Goal: Task Accomplishment & Management: Complete application form

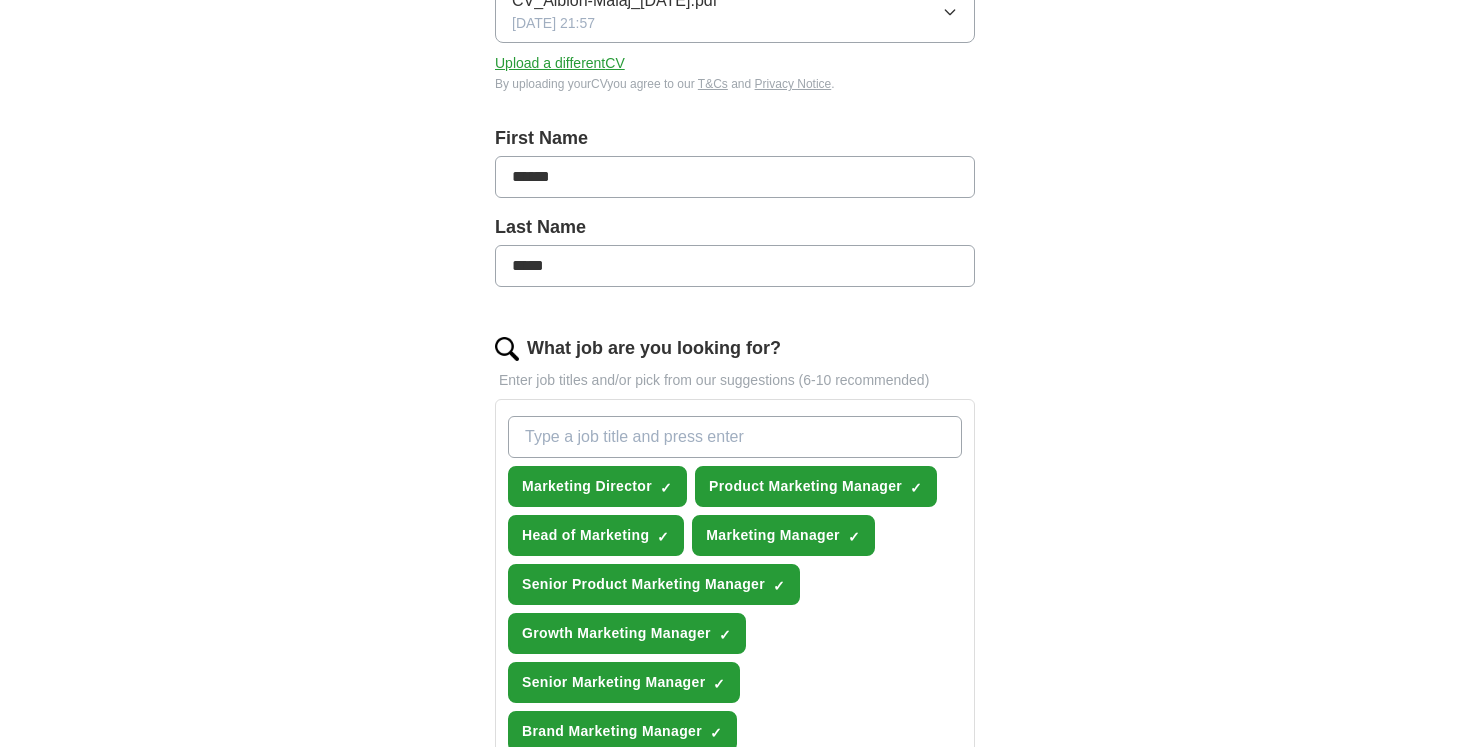
scroll to position [337, 0]
click at [0, 0] on span "×" at bounding box center [0, 0] width 0 height 0
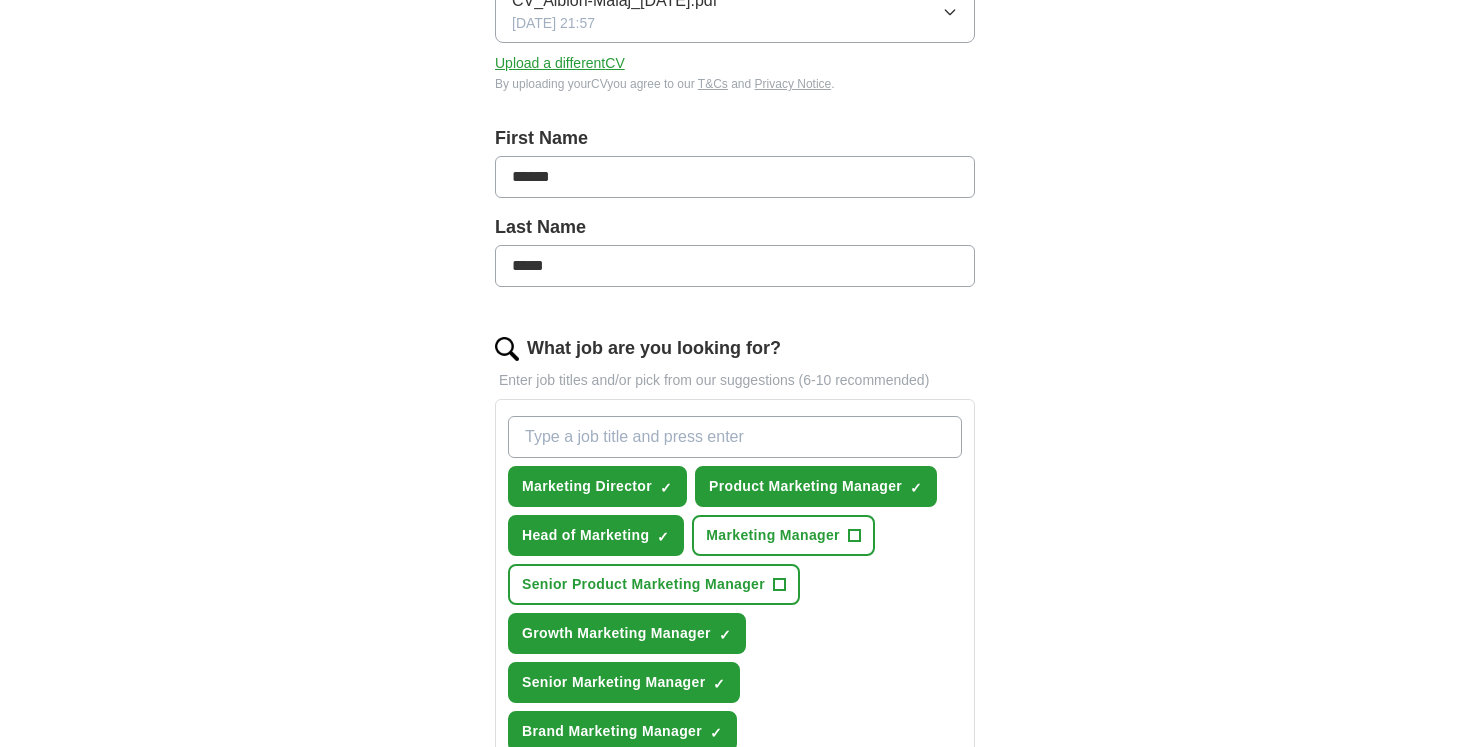
click at [779, 587] on span "+" at bounding box center [780, 585] width 12 height 16
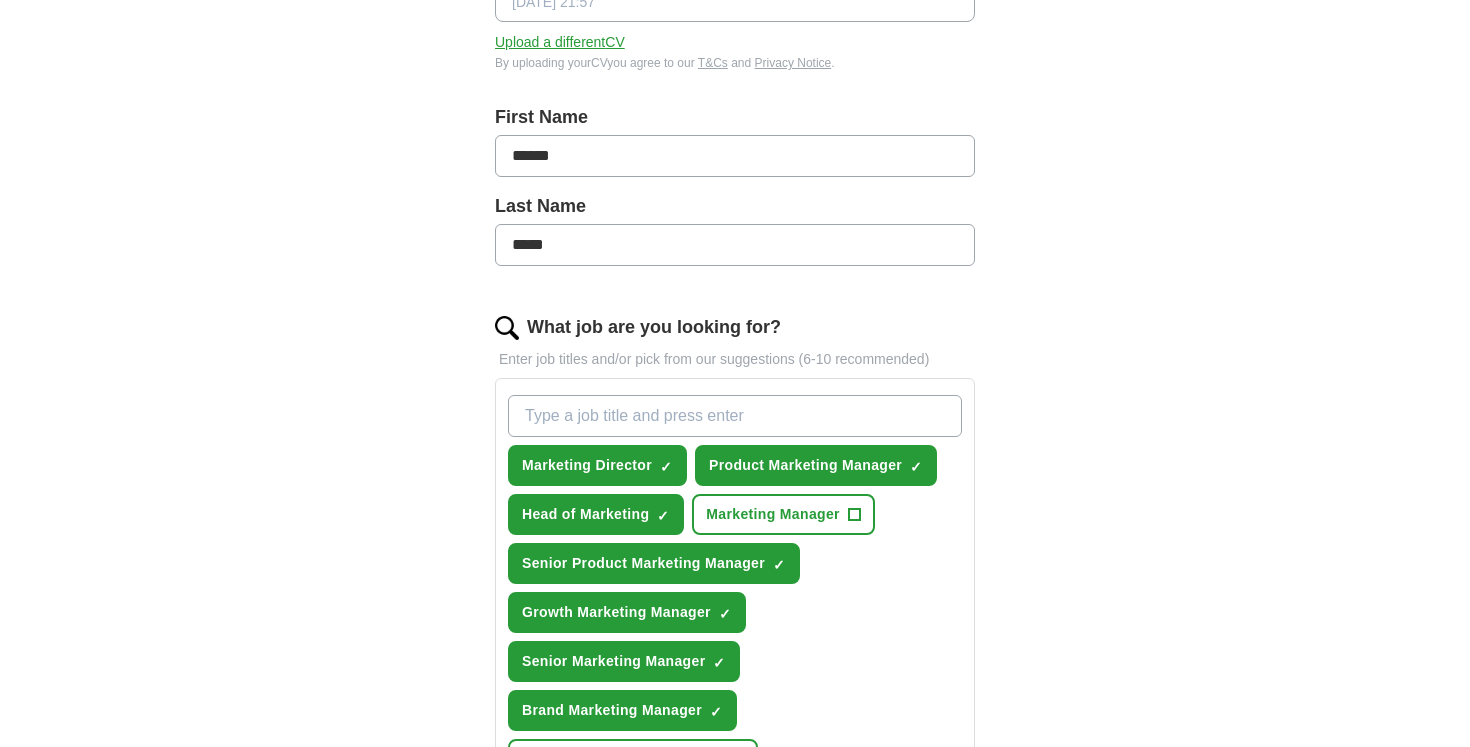
scroll to position [373, 0]
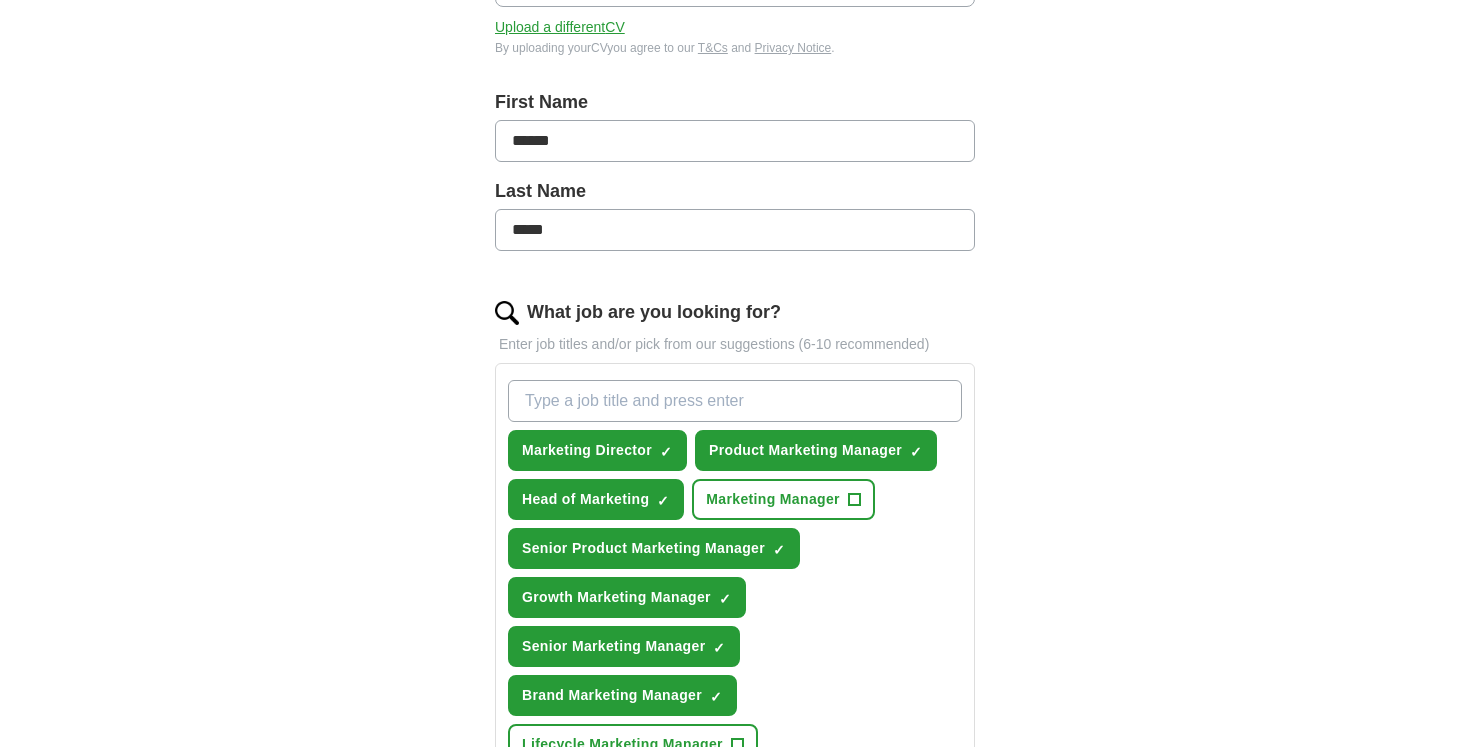
click at [0, 0] on span "×" at bounding box center [0, 0] width 0 height 0
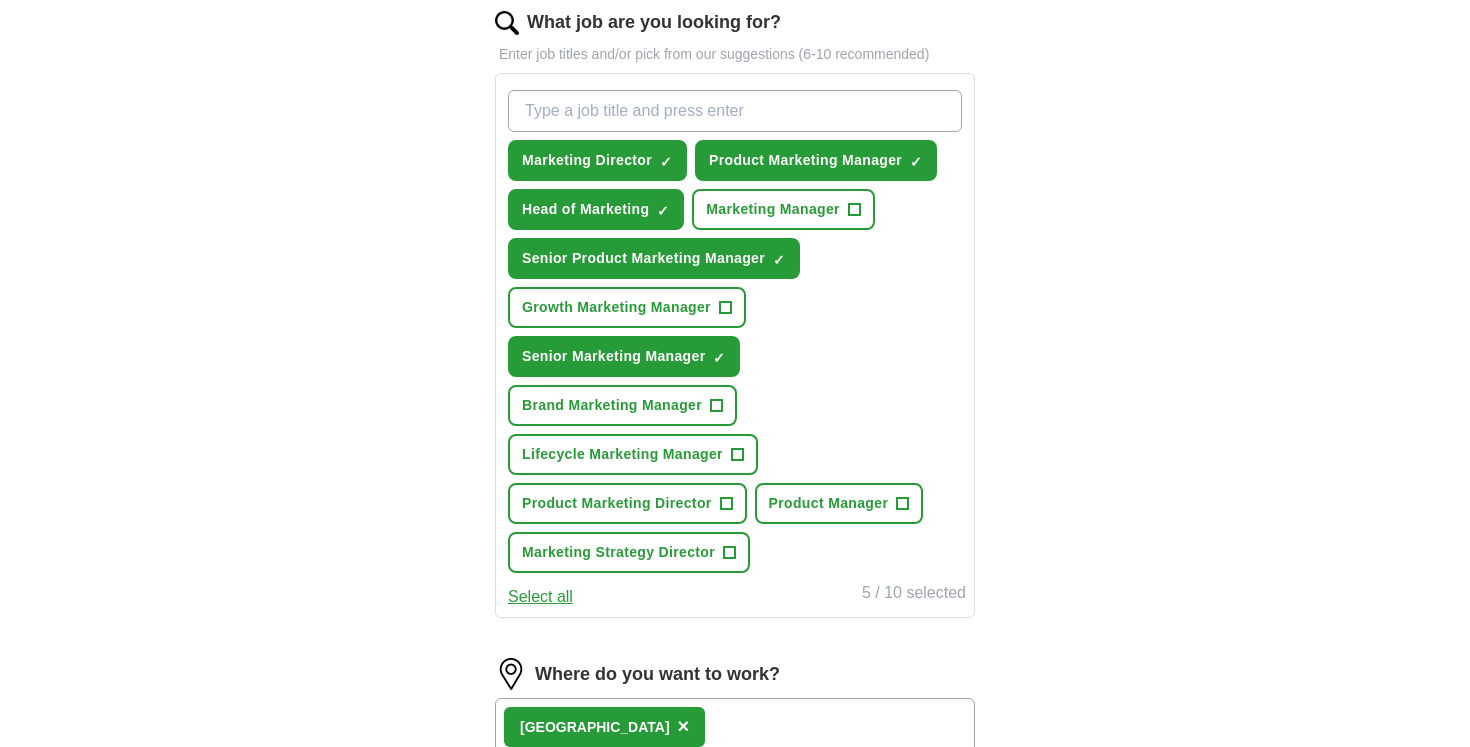
scroll to position [666, 0]
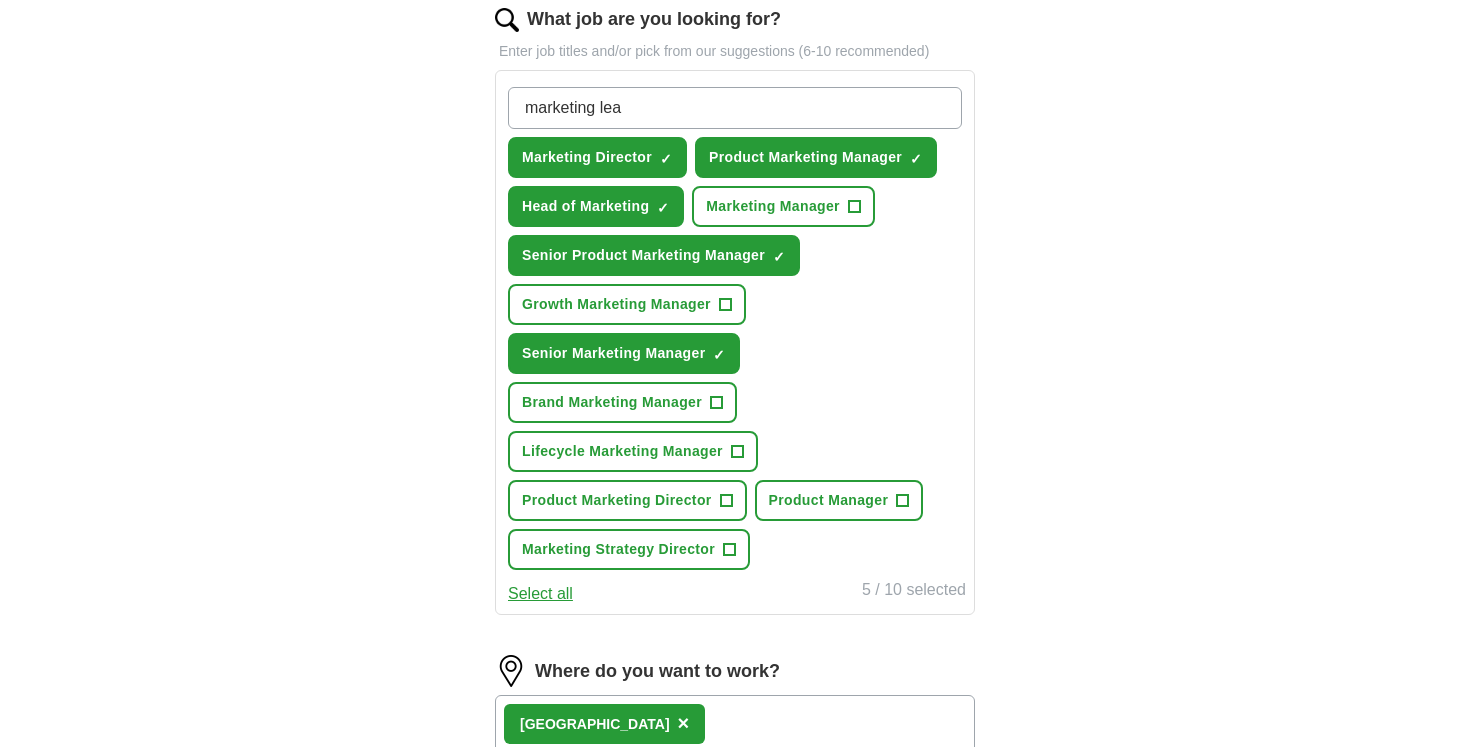
type input "marketing lead"
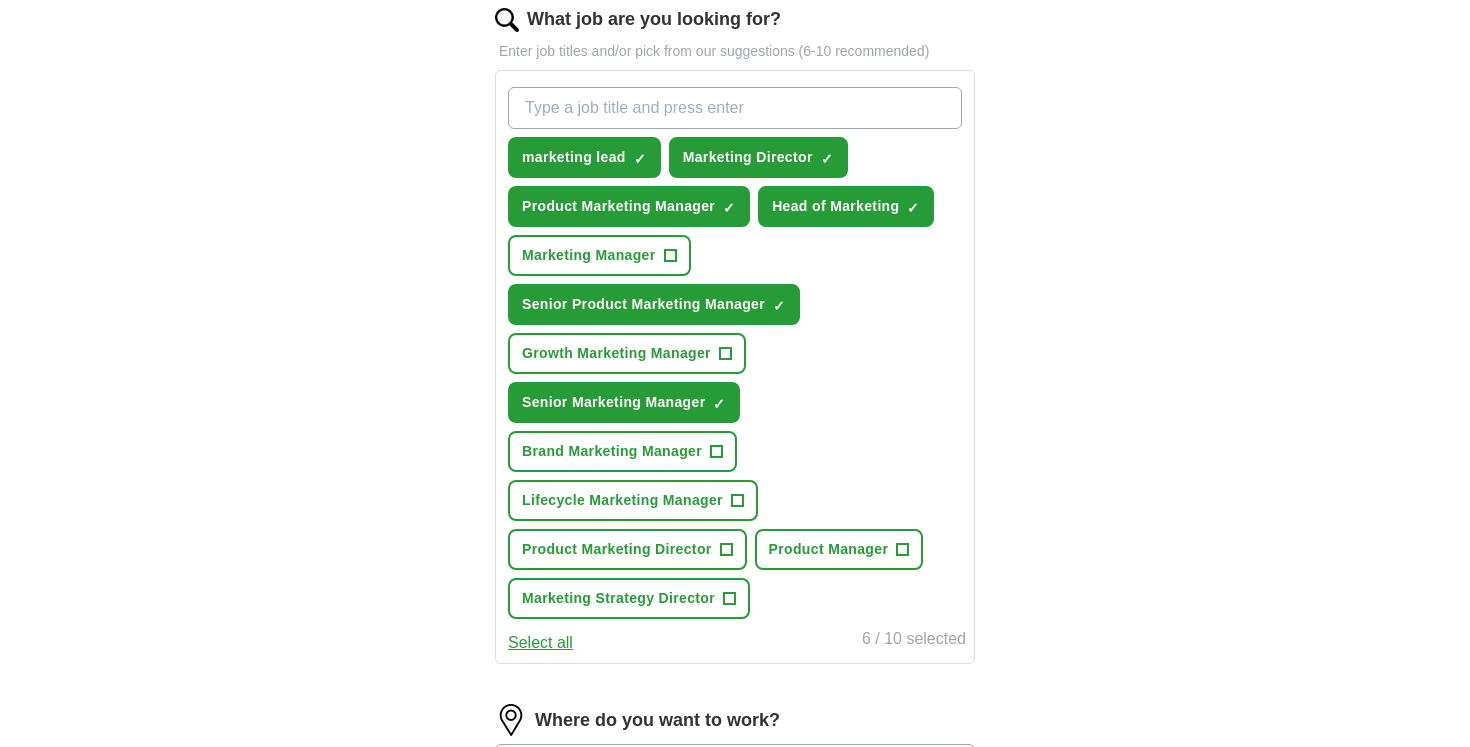
click at [0, 0] on span "×" at bounding box center [0, 0] width 0 height 0
click at [639, 119] on input "What job are you looking for?" at bounding box center [735, 108] width 454 height 42
type input "Marketing Lead"
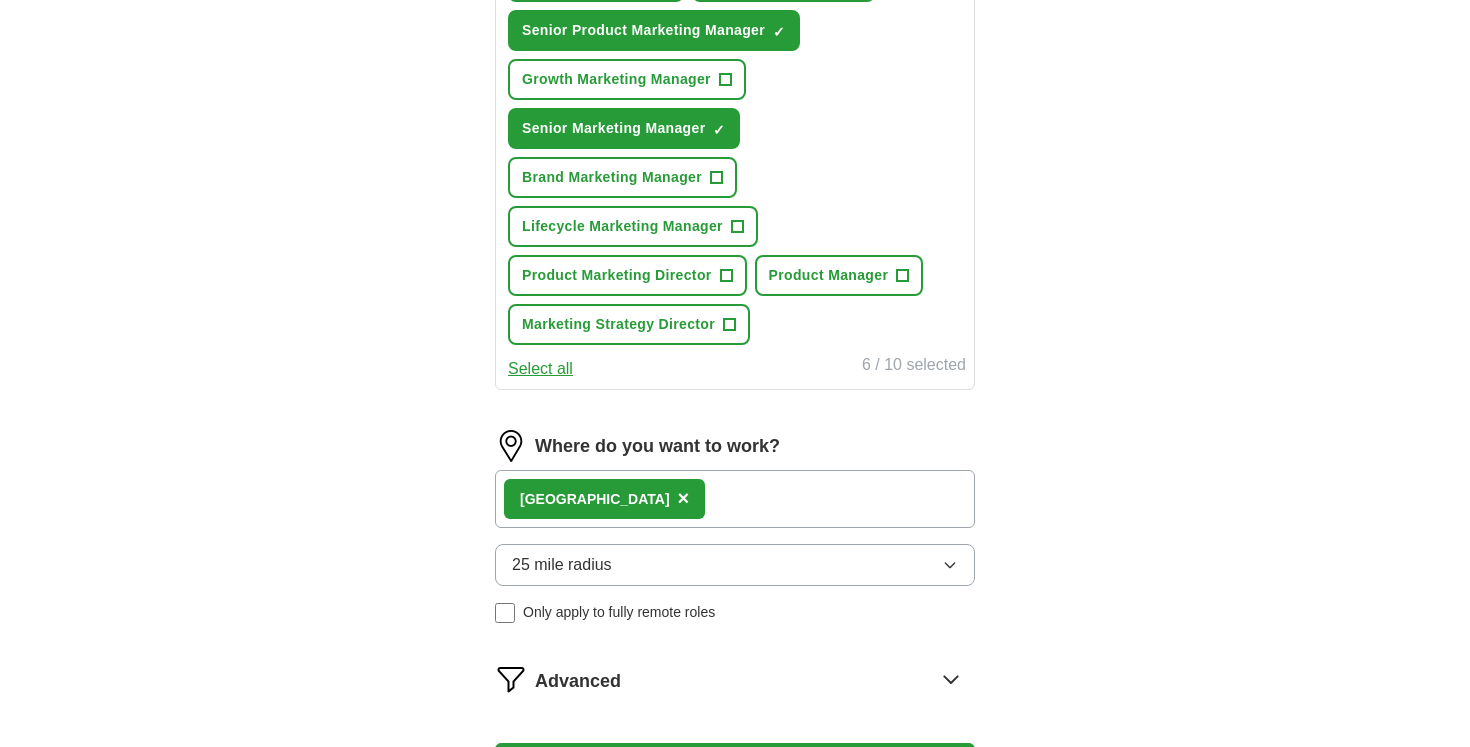
scroll to position [967, 0]
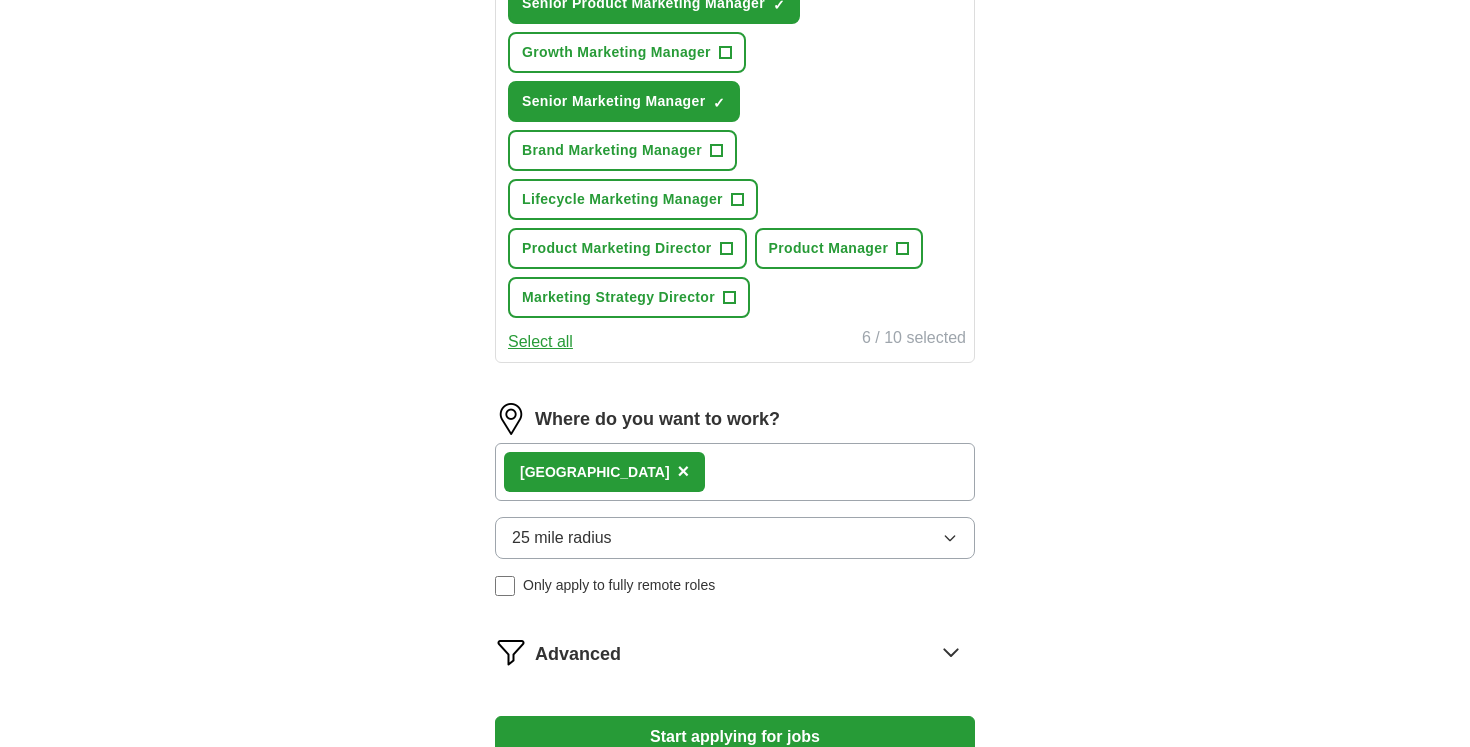
click at [674, 547] on button "25 mile radius" at bounding box center [735, 538] width 480 height 42
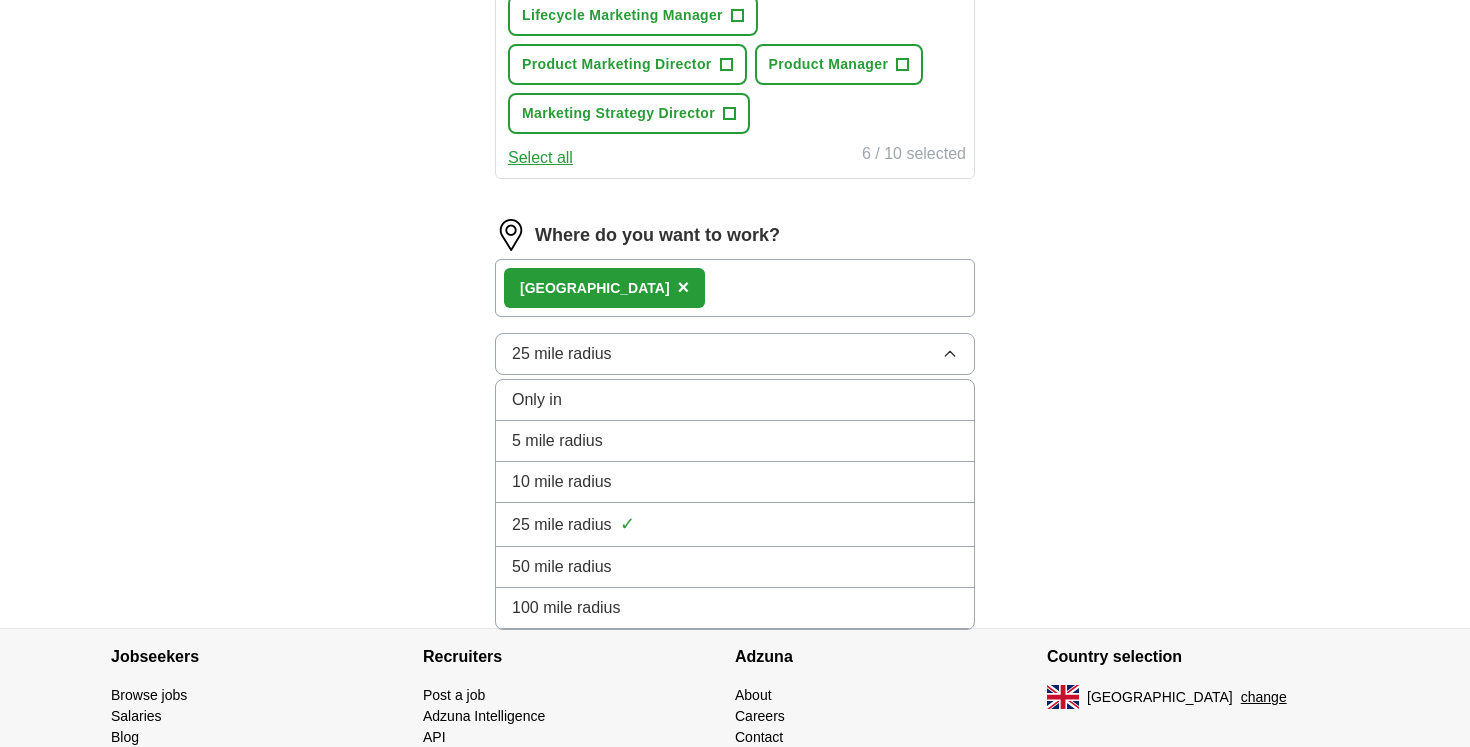
scroll to position [1158, 0]
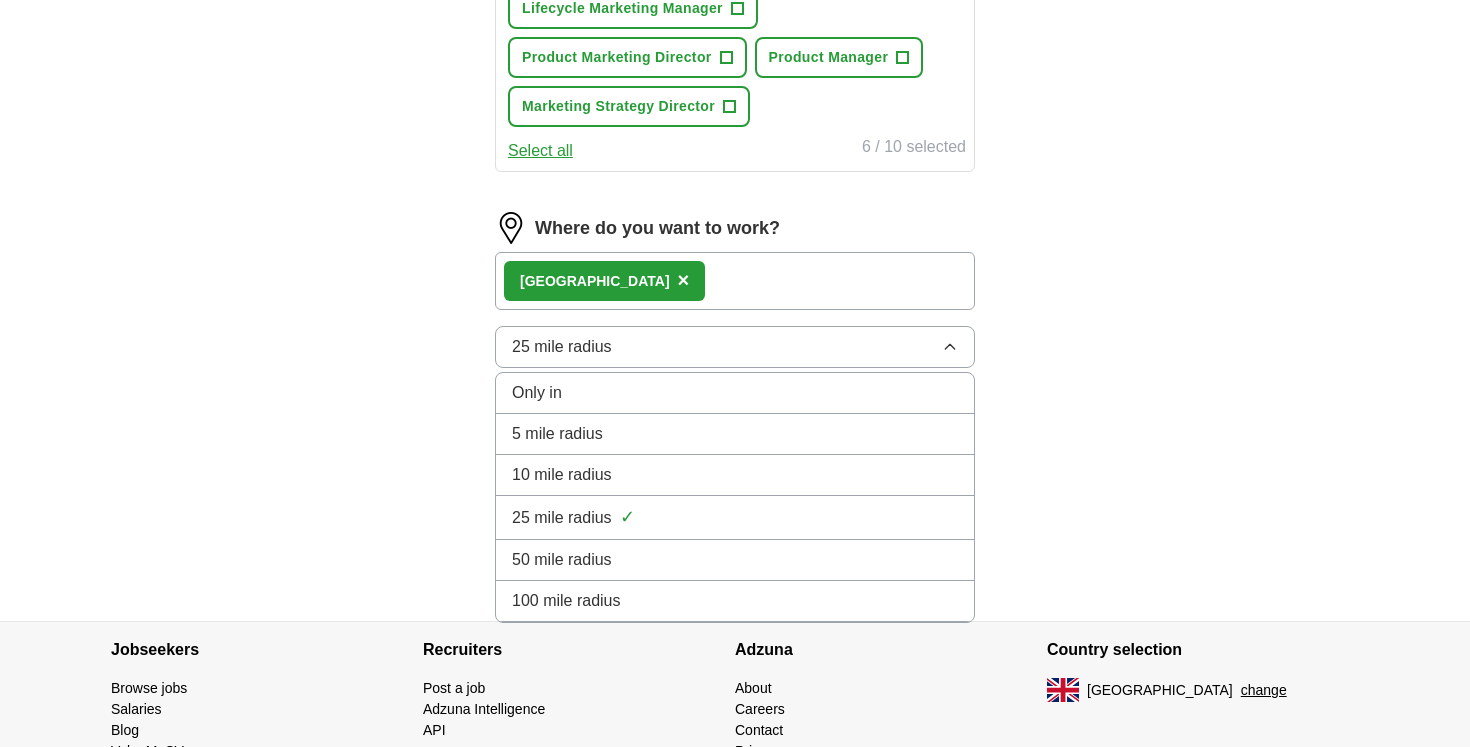
click at [647, 564] on div "50 mile radius" at bounding box center [735, 560] width 446 height 24
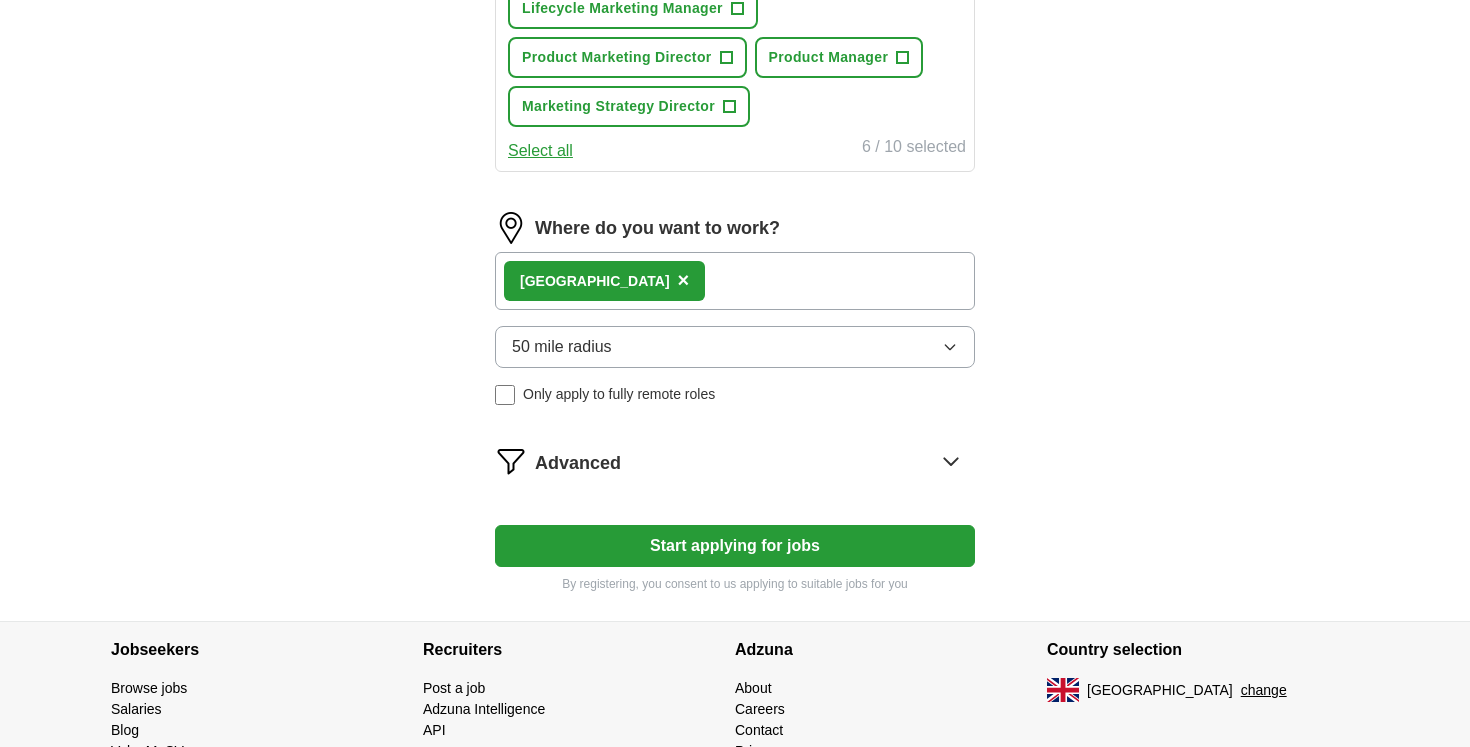
click at [634, 453] on div "Advanced" at bounding box center [755, 461] width 440 height 32
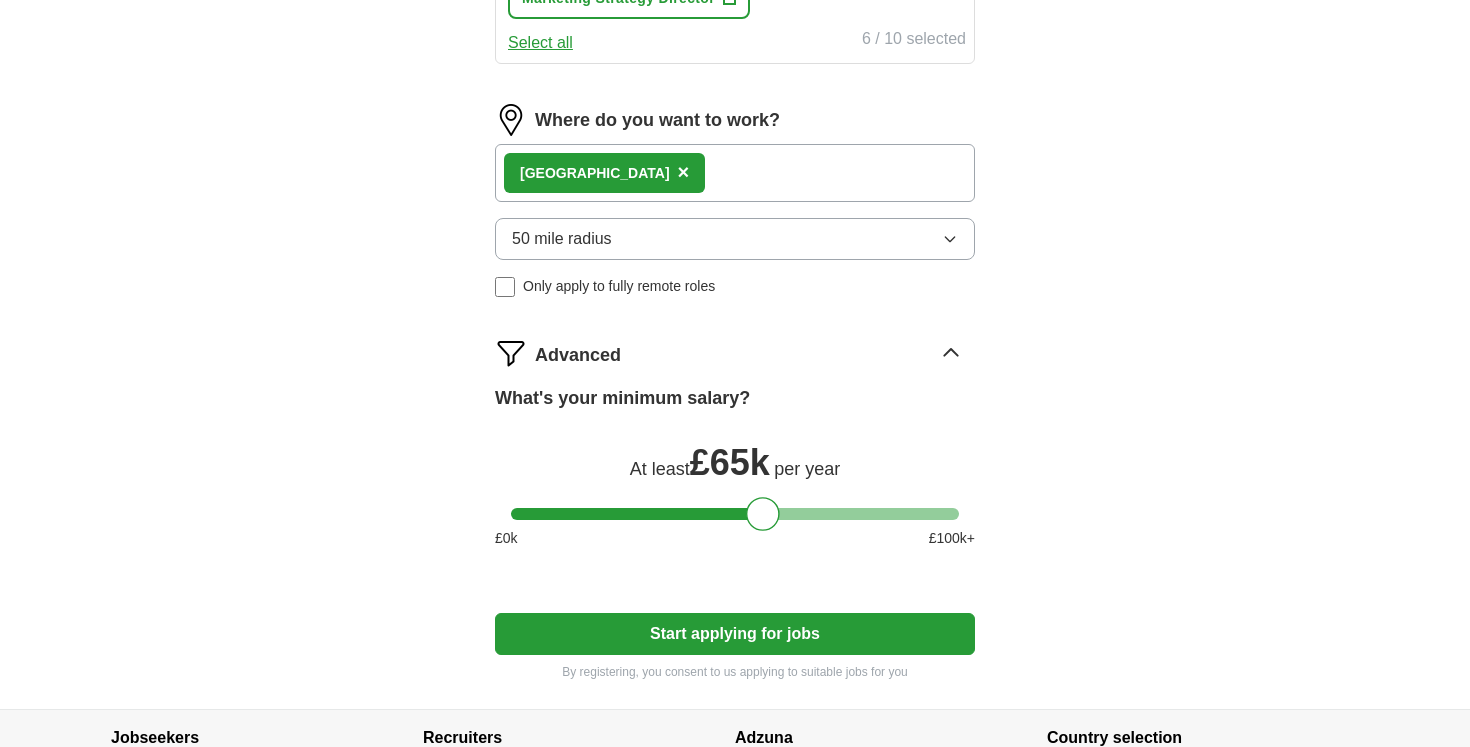
scroll to position [1275, 0]
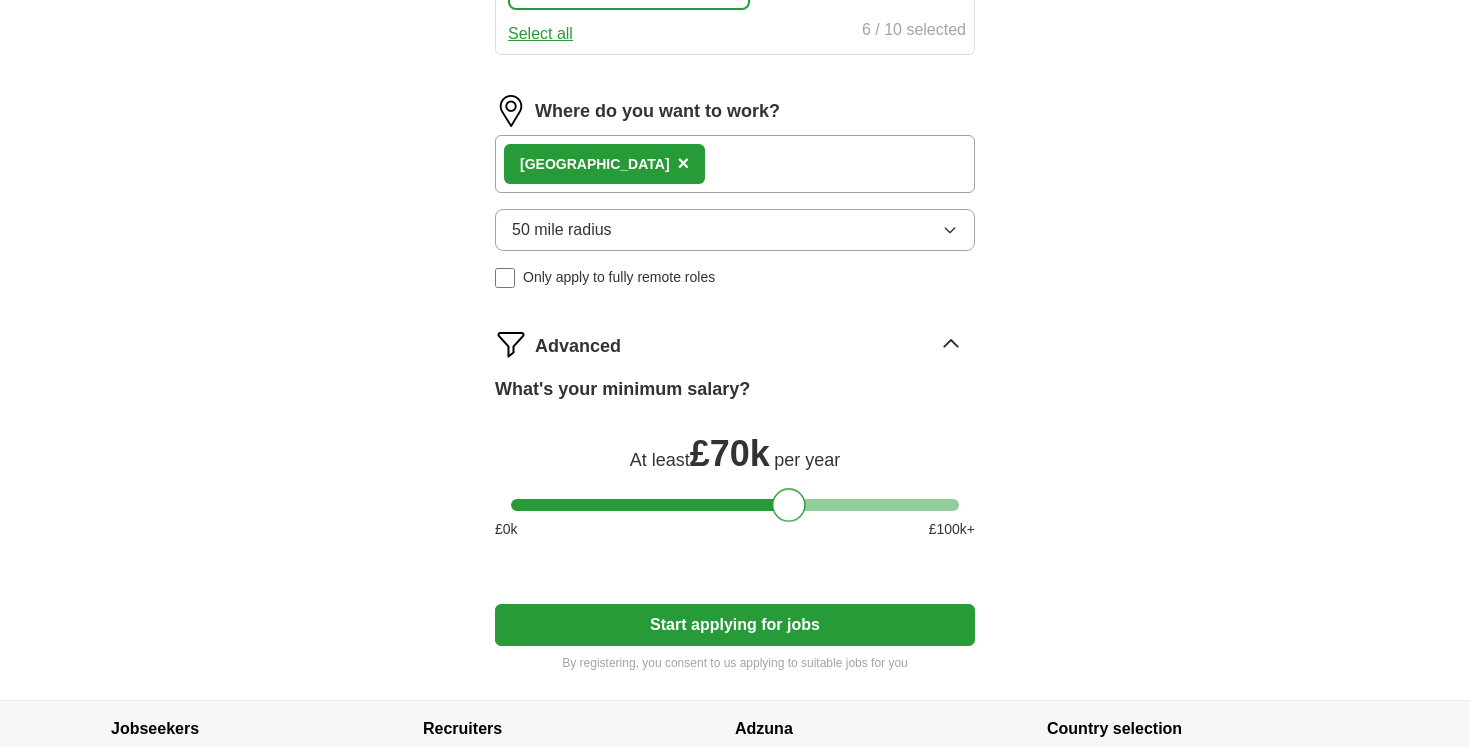
drag, startPoint x: 759, startPoint y: 500, endPoint x: 784, endPoint y: 501, distance: 25.0
click at [784, 501] on div at bounding box center [789, 505] width 34 height 34
click at [769, 631] on button "Start applying for jobs" at bounding box center [735, 625] width 480 height 42
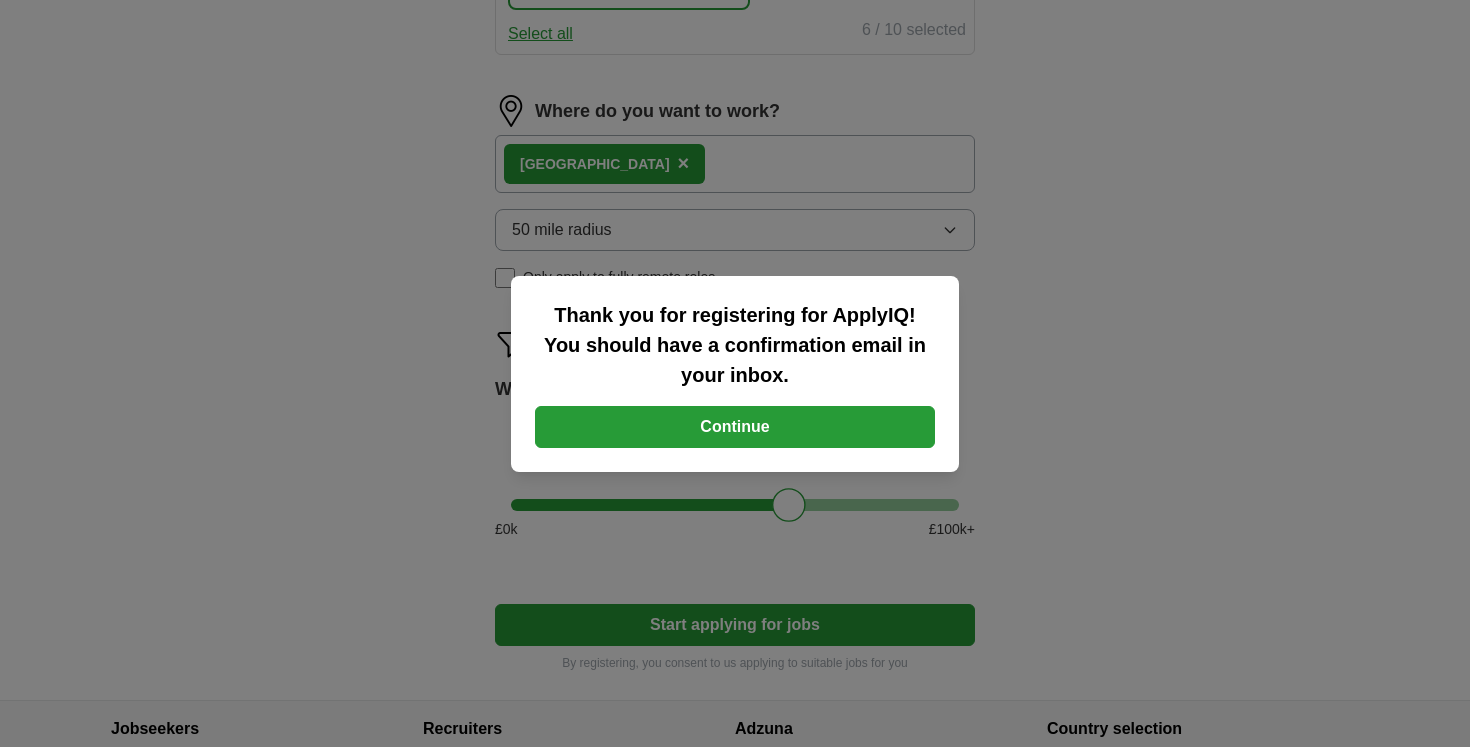
click at [755, 430] on button "Continue" at bounding box center [735, 427] width 400 height 42
